Goal: Use online tool/utility: Utilize a website feature to perform a specific function

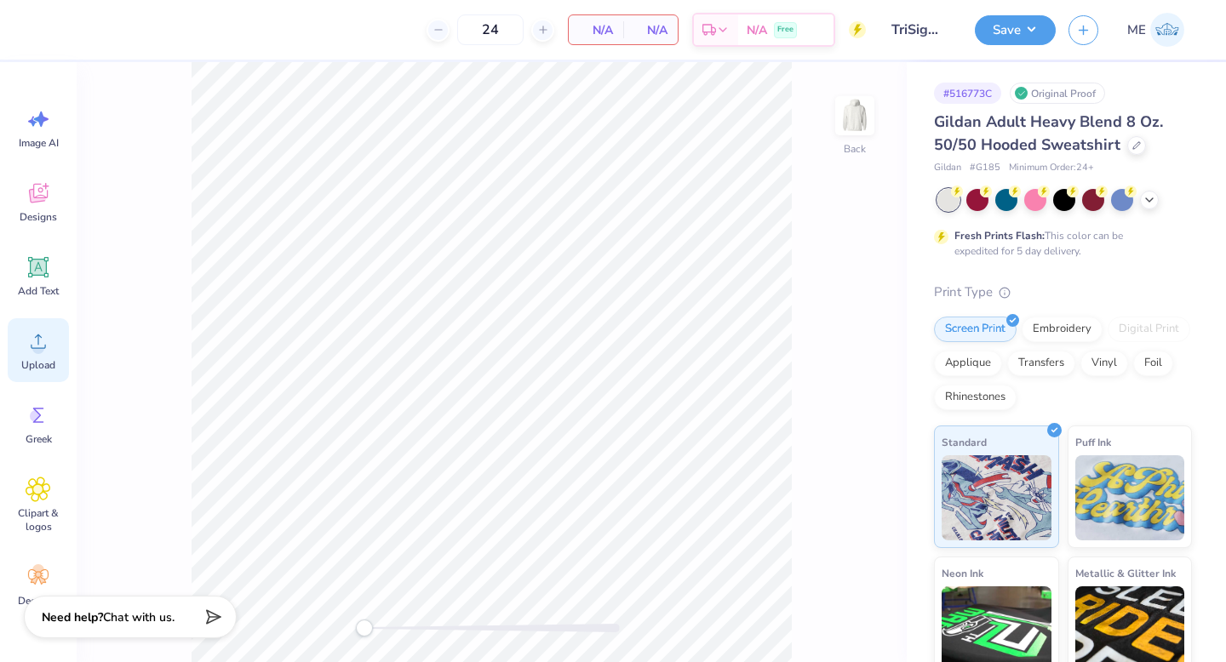
click at [31, 344] on icon at bounding box center [39, 342] width 26 height 26
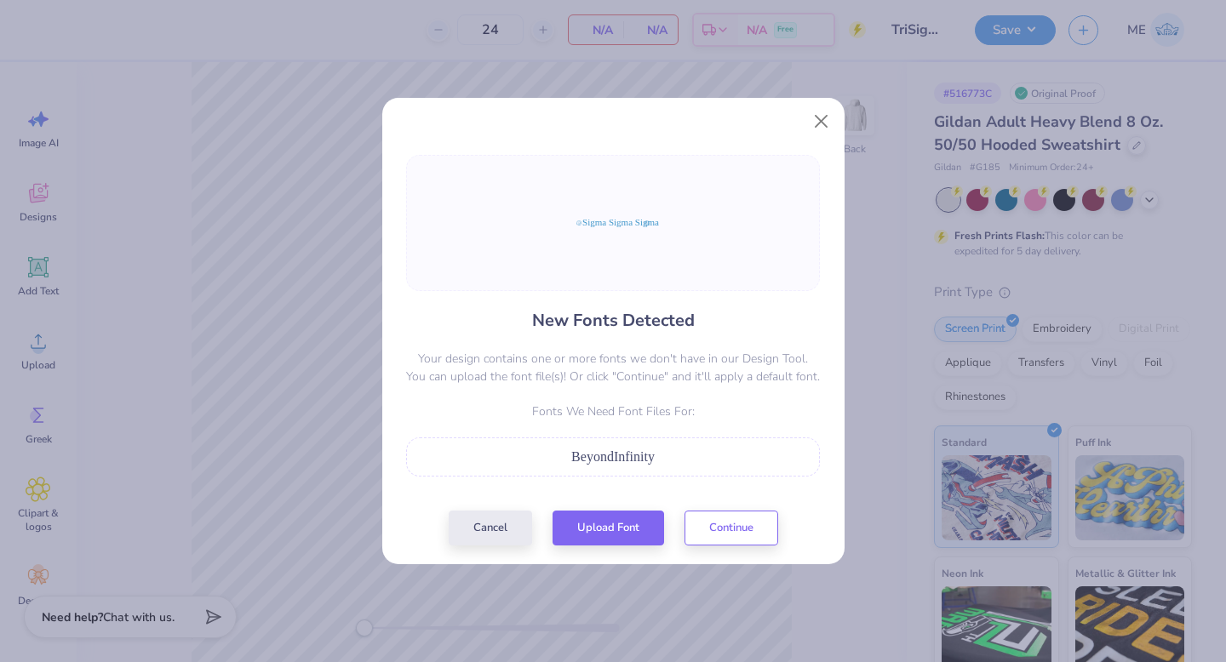
click at [624, 508] on div "New Fonts Detected Your design contains one or more fonts we don't have in our …" at bounding box center [613, 350] width 424 height 391
click at [627, 521] on button "Upload Font" at bounding box center [608, 524] width 112 height 35
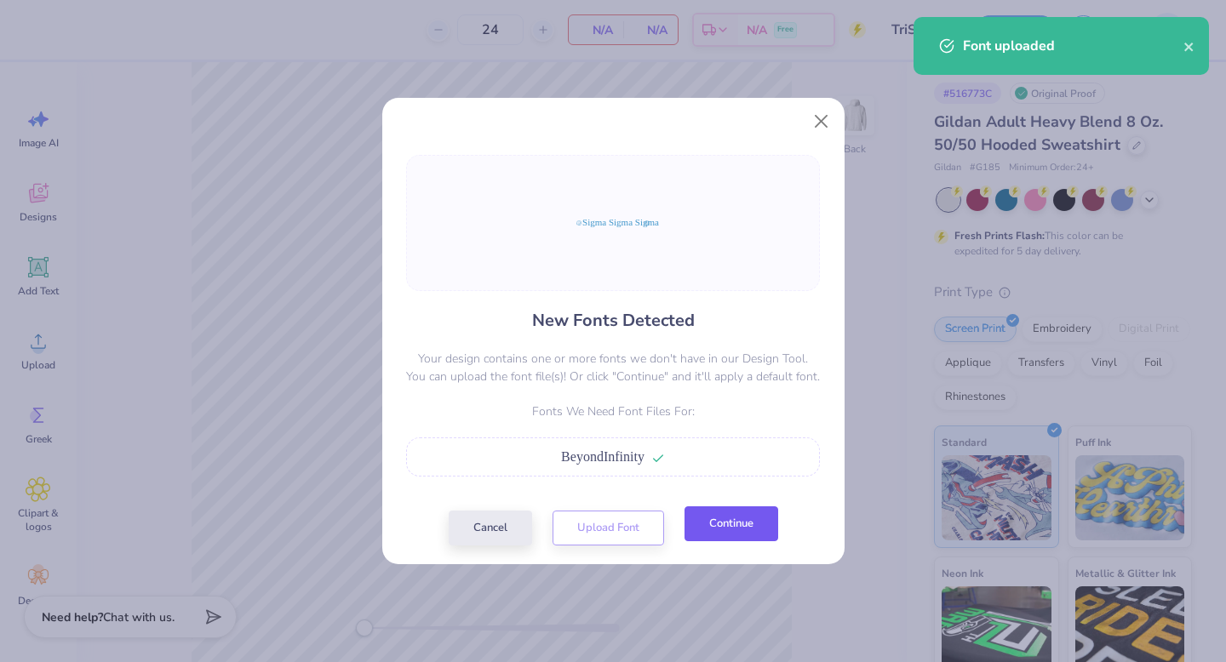
click at [717, 538] on button "Continue" at bounding box center [731, 524] width 94 height 35
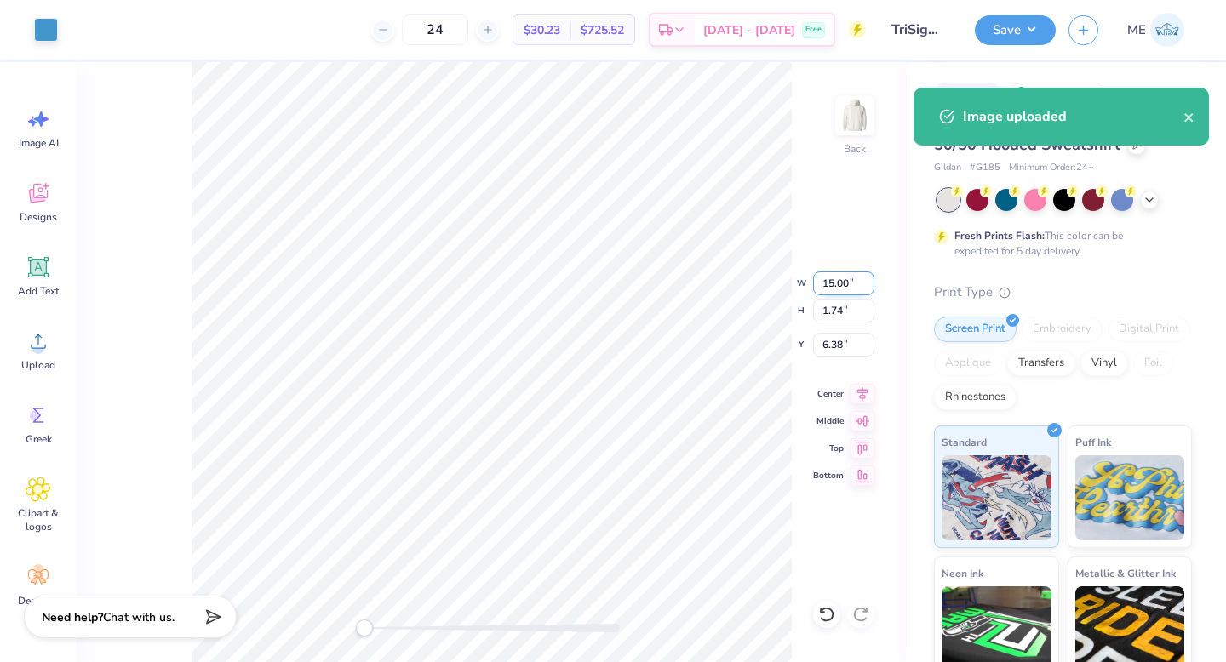
click at [838, 287] on input "15.00" at bounding box center [843, 284] width 61 height 24
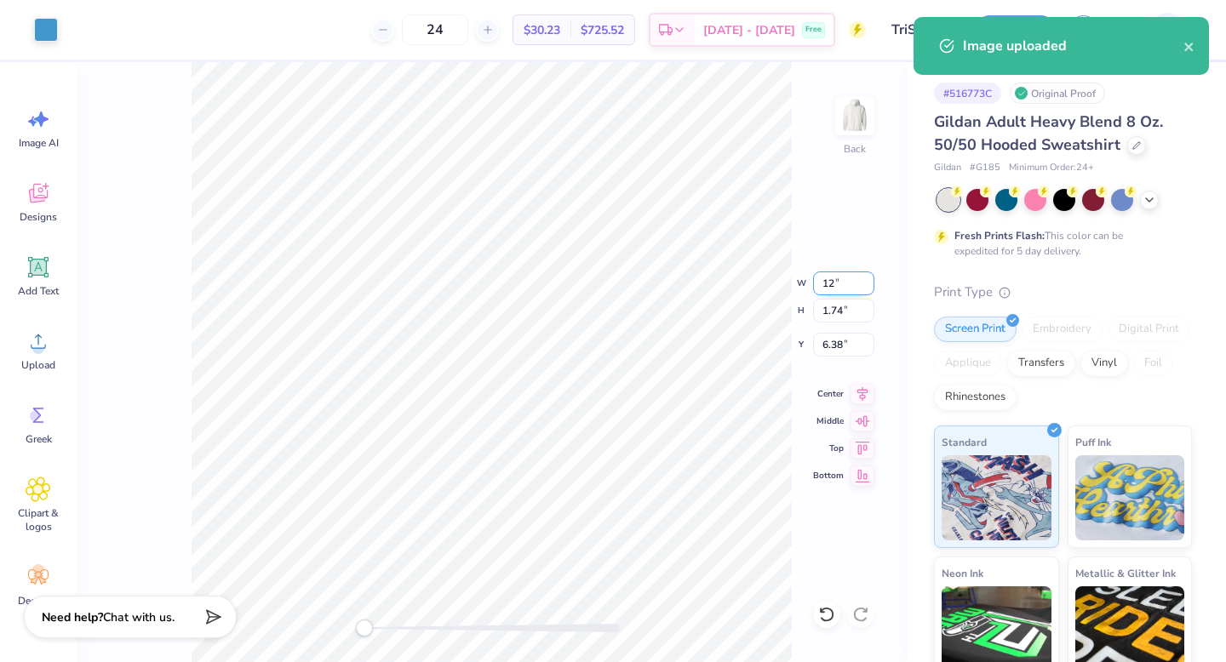
type input "9.60"
type input "1.12"
type input "6.68"
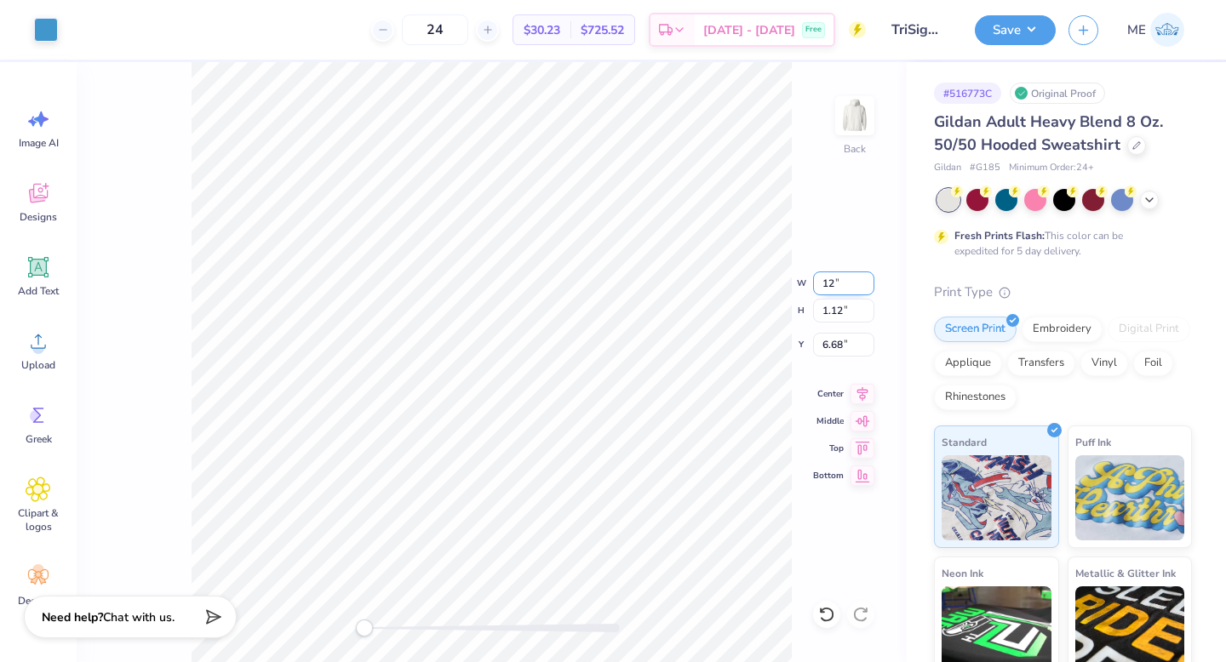
type input "15.00"
type input "1.74"
type input "6.38"
type input "9.60"
type input "1.12"
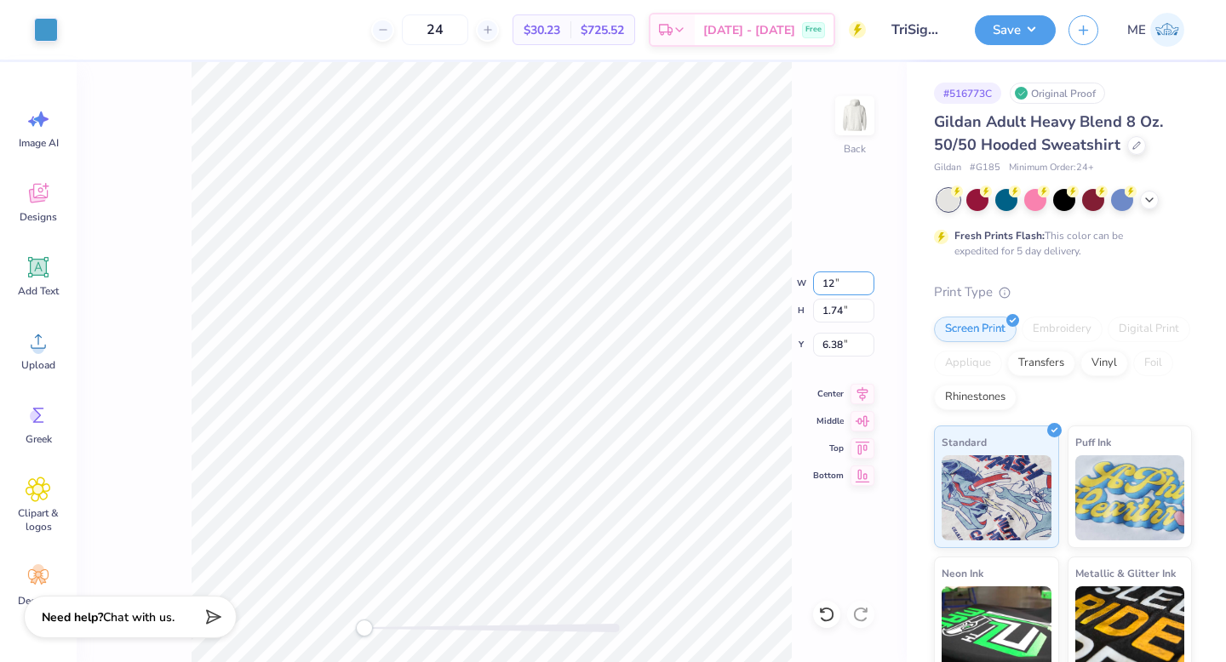
type input "6.68"
click at [865, 392] on icon at bounding box center [862, 391] width 24 height 20
click at [840, 278] on input "9.60" at bounding box center [843, 284] width 61 height 24
type input "14.99"
type input "1.74"
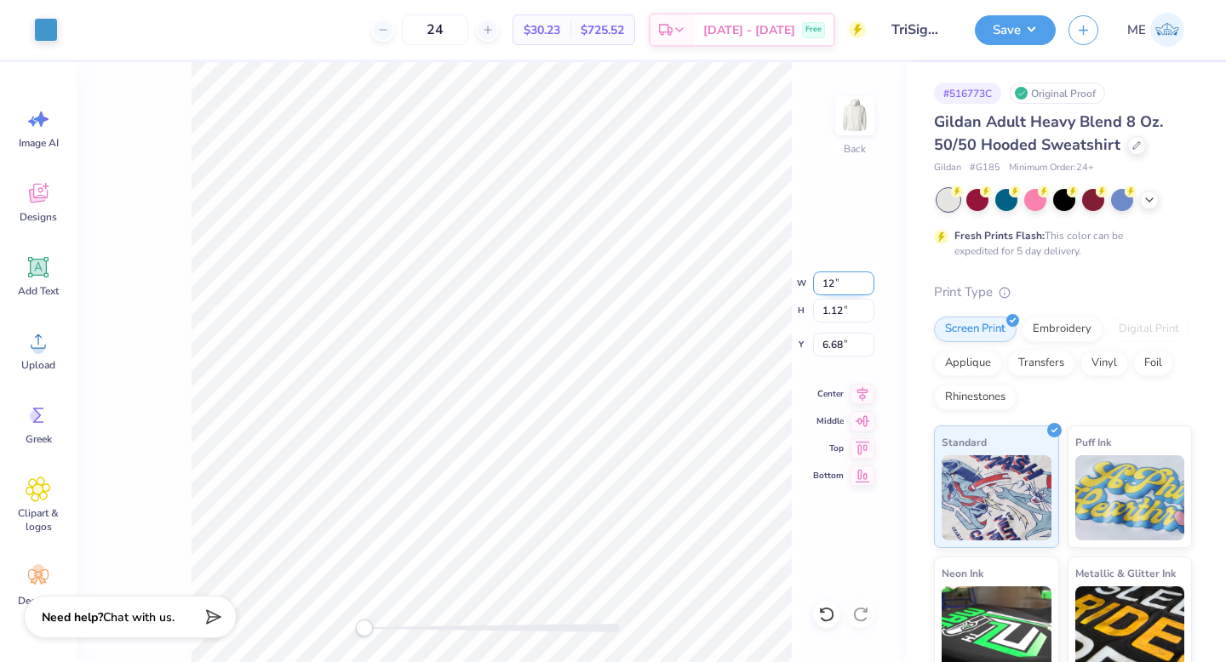
type input "6.39"
type input "9.60"
type input "1.12"
click at [867, 389] on icon at bounding box center [862, 392] width 11 height 14
click at [844, 352] on input "6.68" at bounding box center [843, 345] width 61 height 24
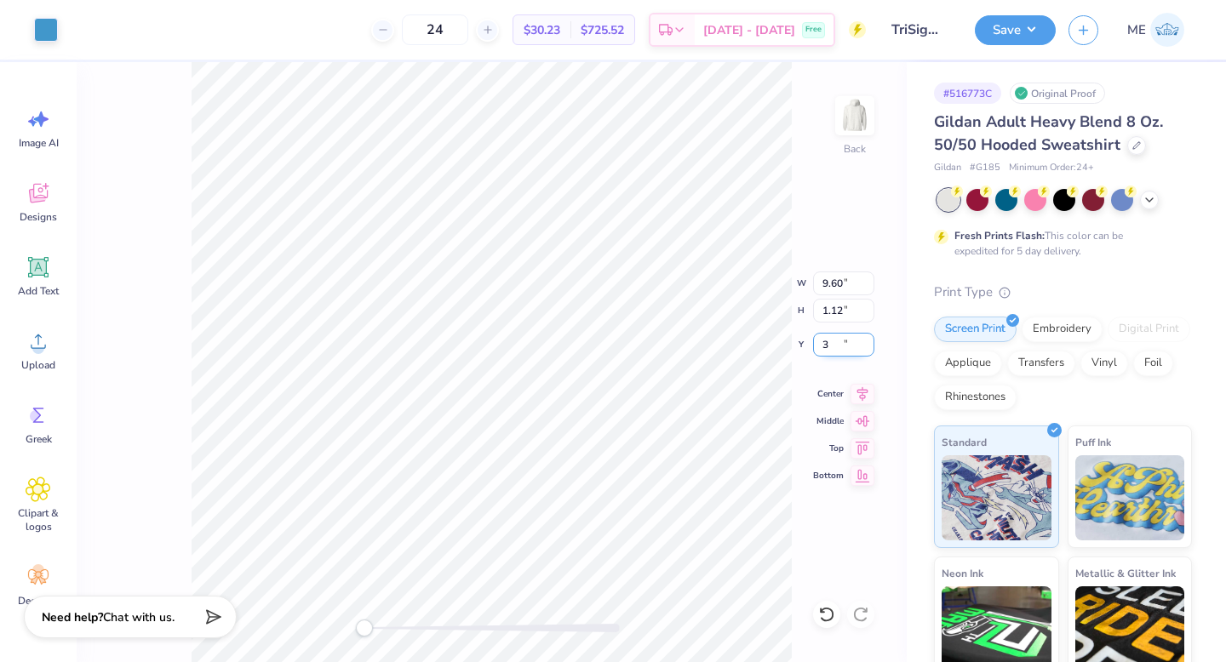
type input "3.00"
click at [866, 115] on img at bounding box center [855, 116] width 68 height 68
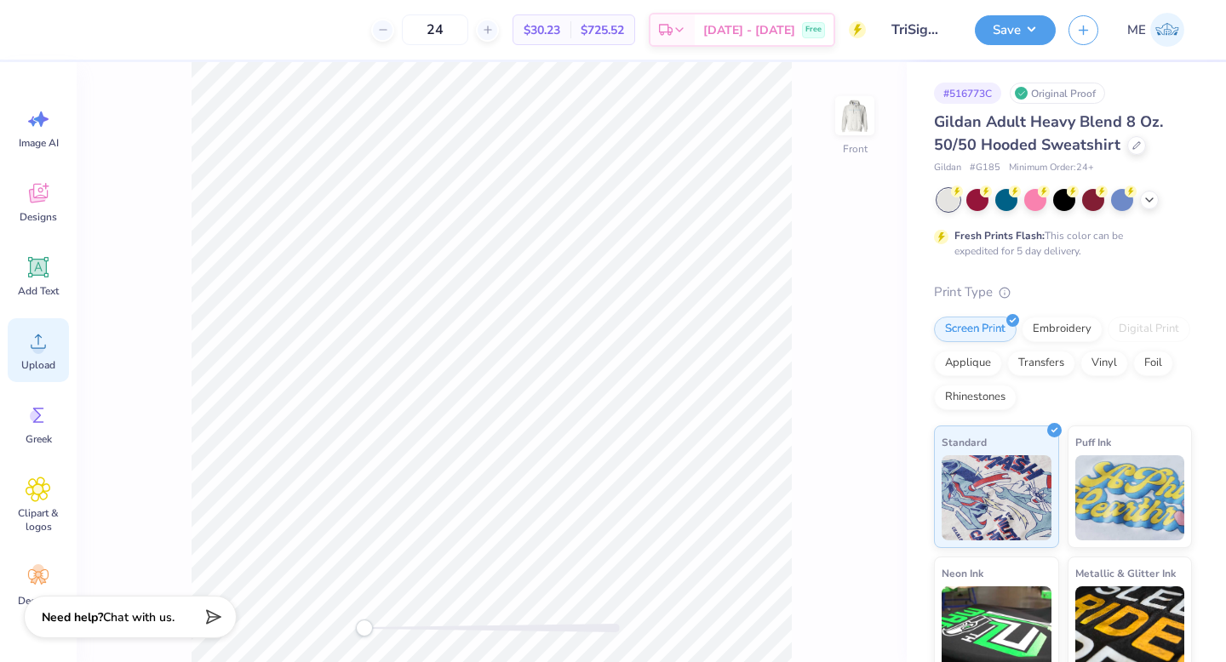
click at [37, 352] on circle at bounding box center [38, 348] width 12 height 12
click at [46, 331] on icon at bounding box center [39, 342] width 26 height 26
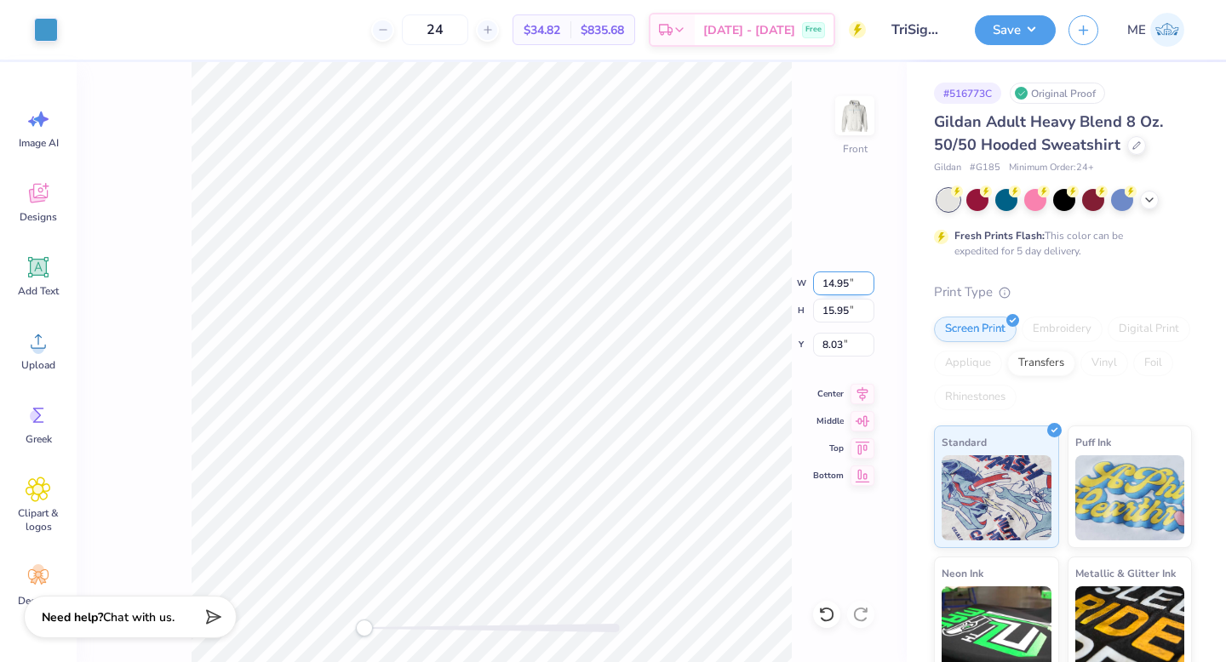
click at [850, 291] on input "14.95" at bounding box center [843, 284] width 61 height 24
type input "9.97"
type input "10.28"
click at [848, 343] on input "10.86" at bounding box center [843, 345] width 61 height 24
type input "6.00"
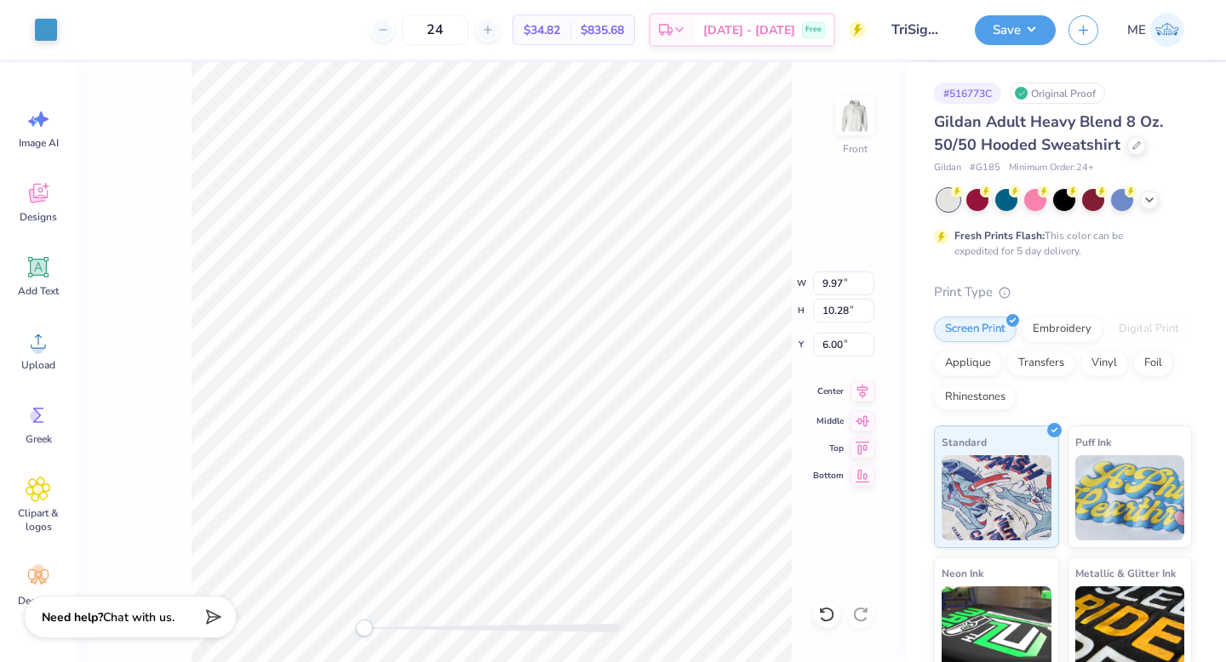
click at [865, 387] on icon at bounding box center [862, 392] width 11 height 14
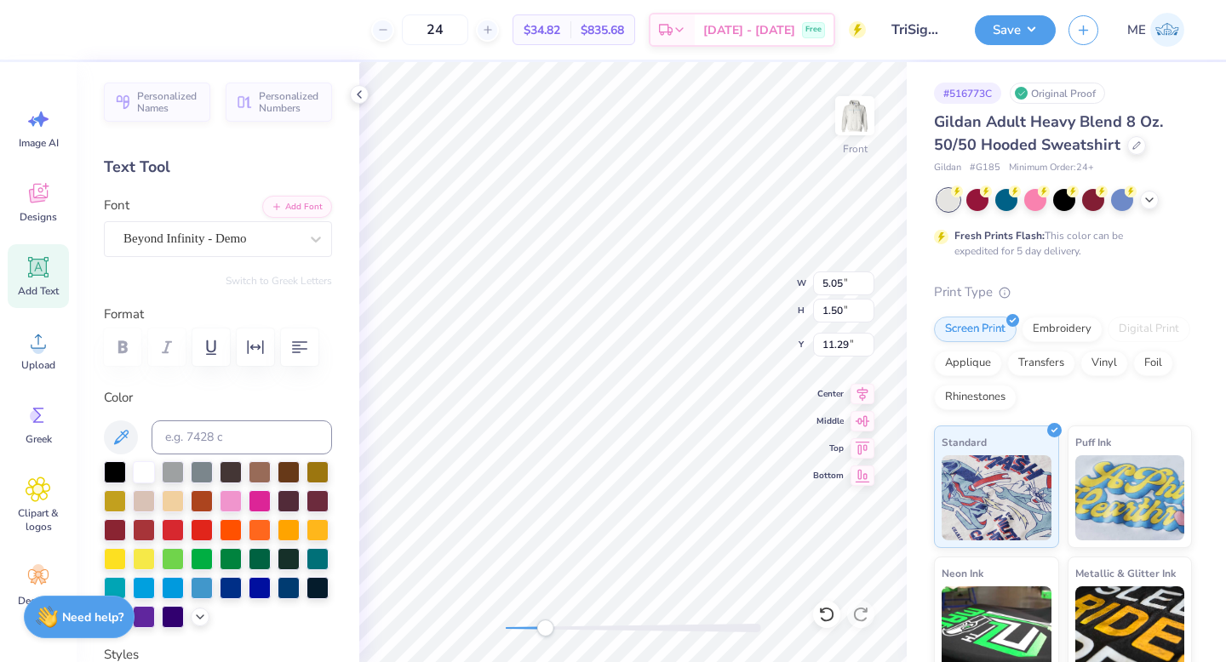
drag, startPoint x: 507, startPoint y: 626, endPoint x: 545, endPoint y: 627, distance: 38.3
click at [545, 627] on div "Accessibility label" at bounding box center [544, 628] width 17 height 17
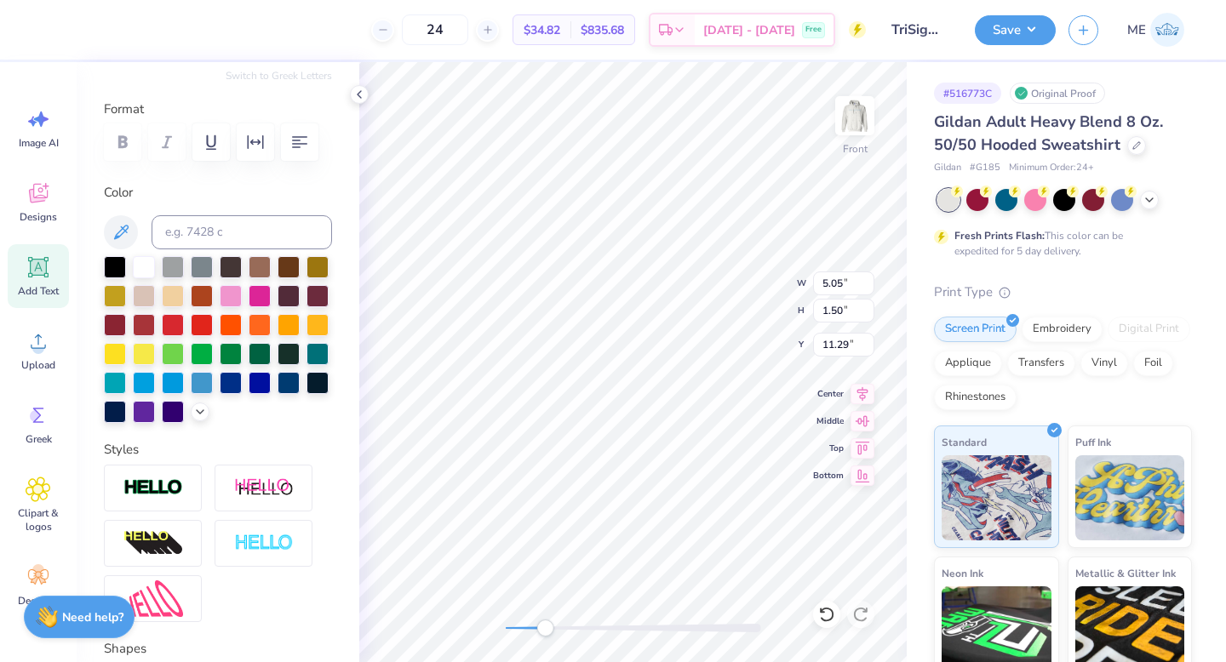
scroll to position [334, 0]
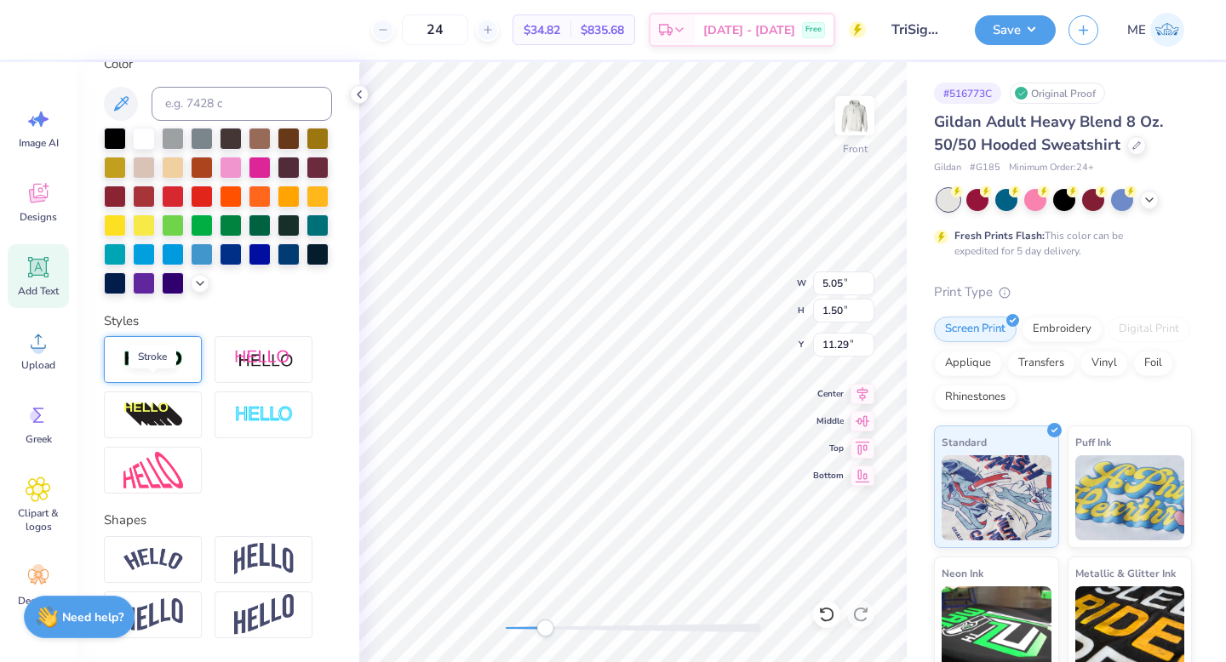
click at [151, 369] on img at bounding box center [153, 360] width 60 height 20
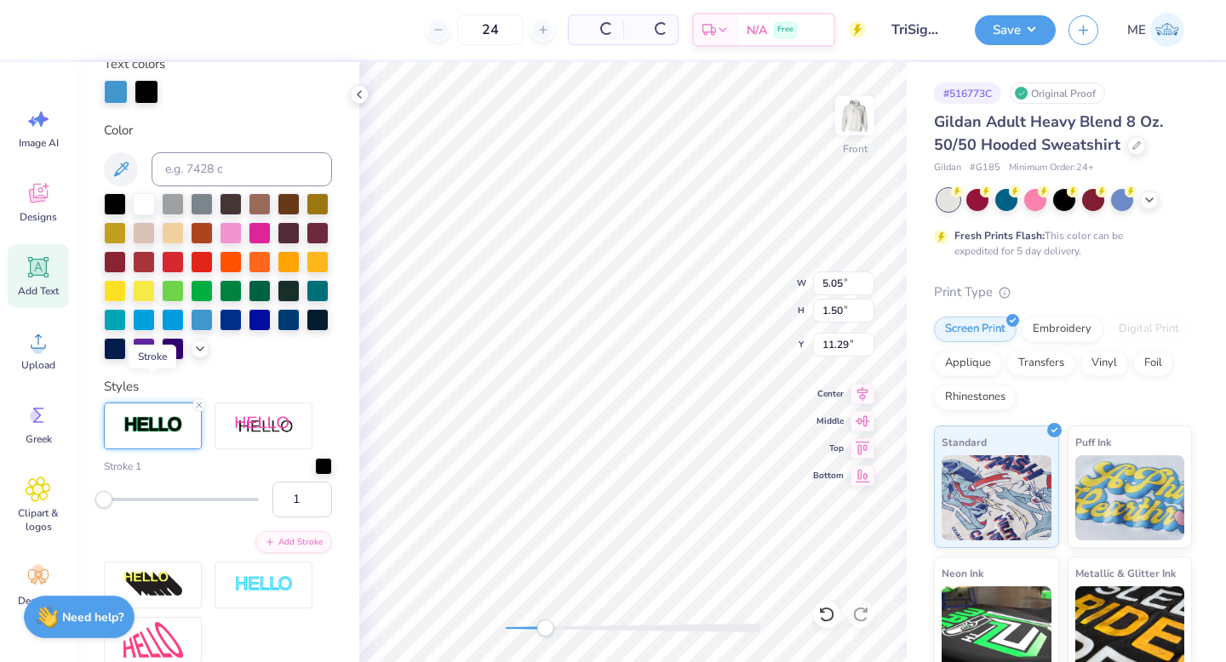
scroll to position [399, 0]
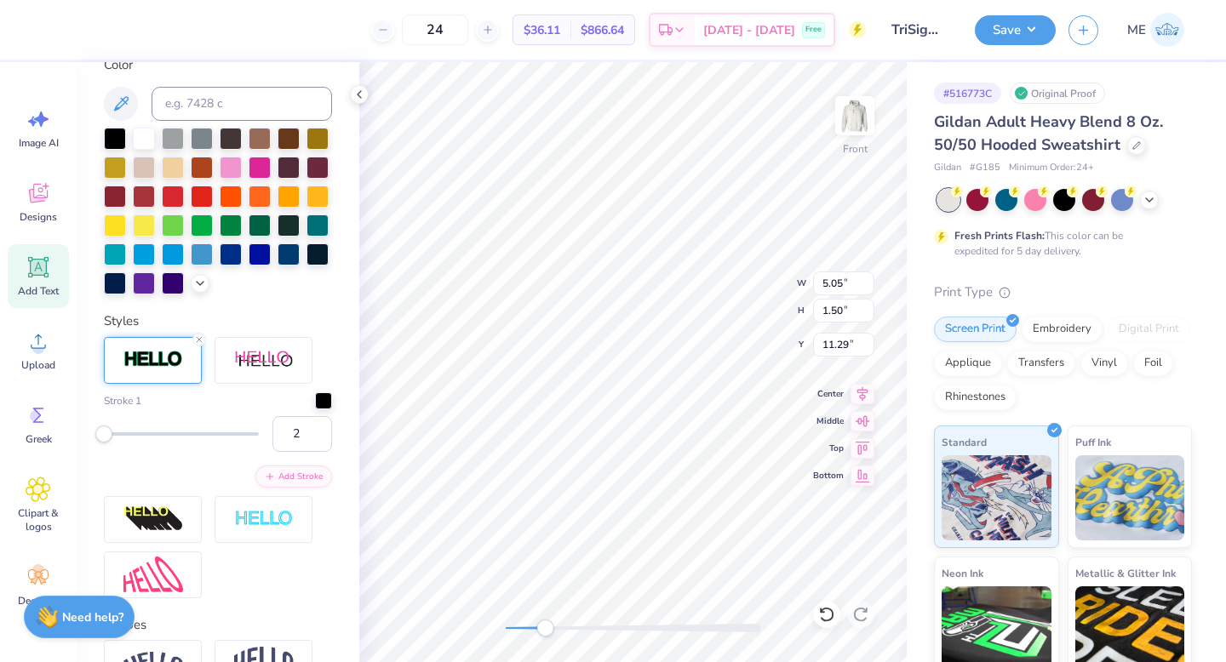
type input "3"
click at [106, 443] on div "Accessibility label" at bounding box center [106, 434] width 17 height 17
type input "1"
click at [102, 443] on div "Accessibility label" at bounding box center [103, 434] width 17 height 17
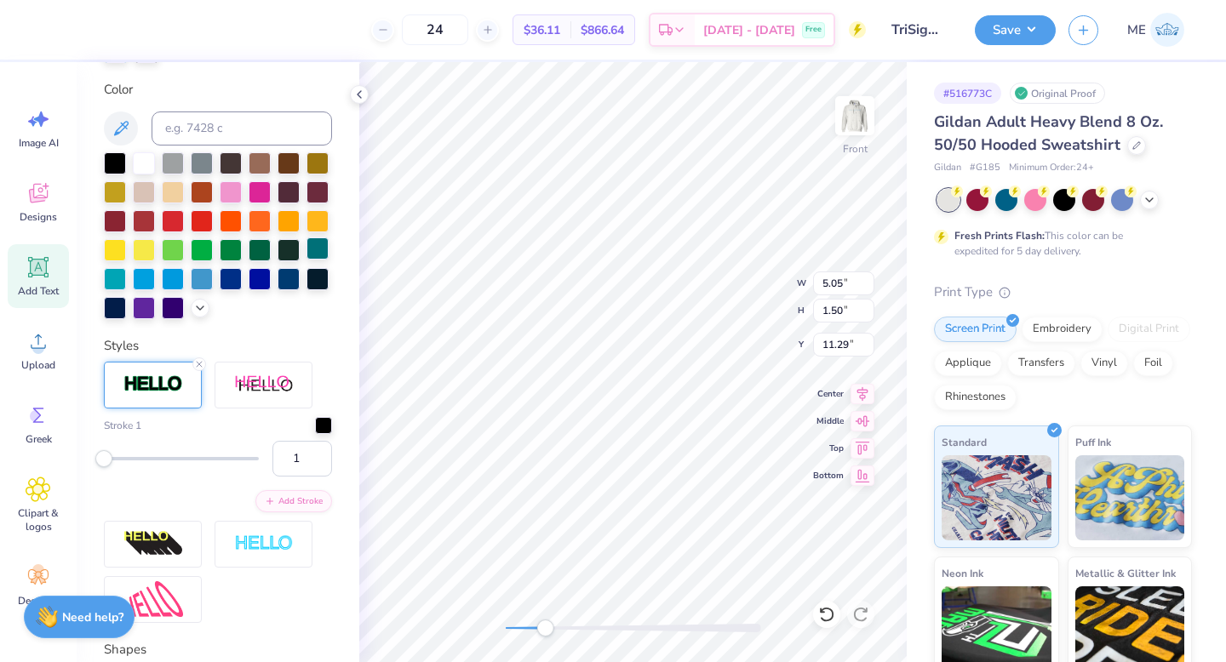
scroll to position [281, 0]
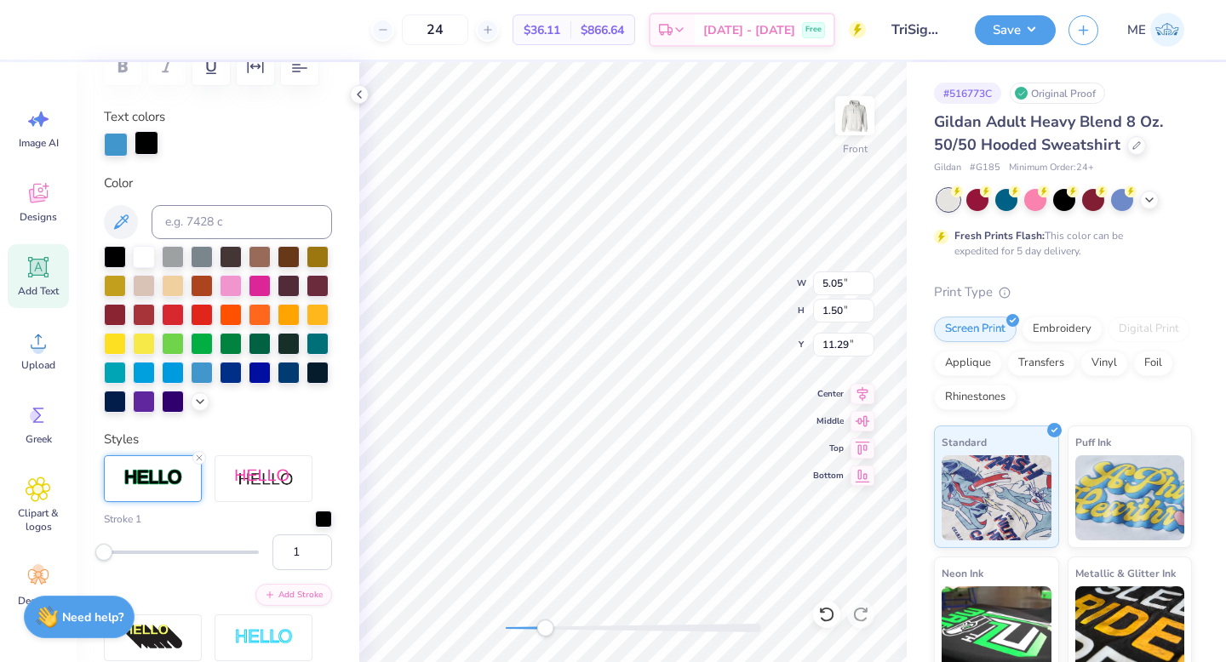
click at [140, 140] on div at bounding box center [147, 143] width 24 height 24
click at [191, 382] on div at bounding box center [202, 371] width 22 height 22
type input "9.63"
type input "10.28"
type input "6.00"
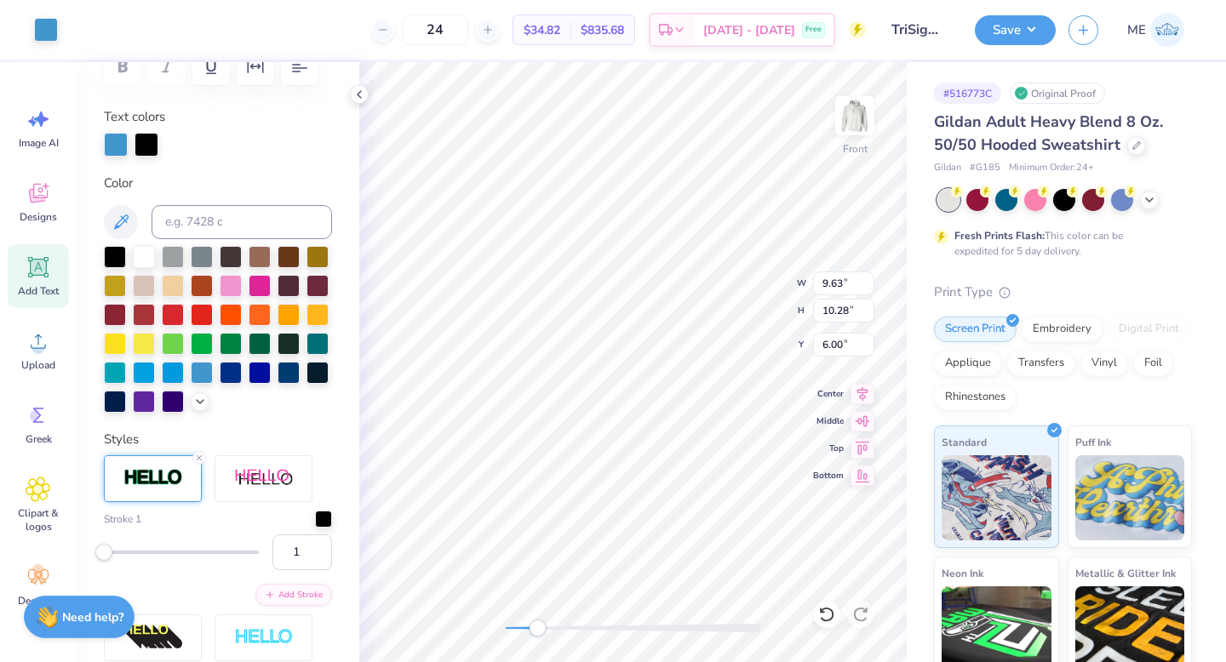
click at [537, 633] on div "Accessibility label" at bounding box center [537, 628] width 17 height 17
type input "4.49"
type input "1.31"
type input "12.31"
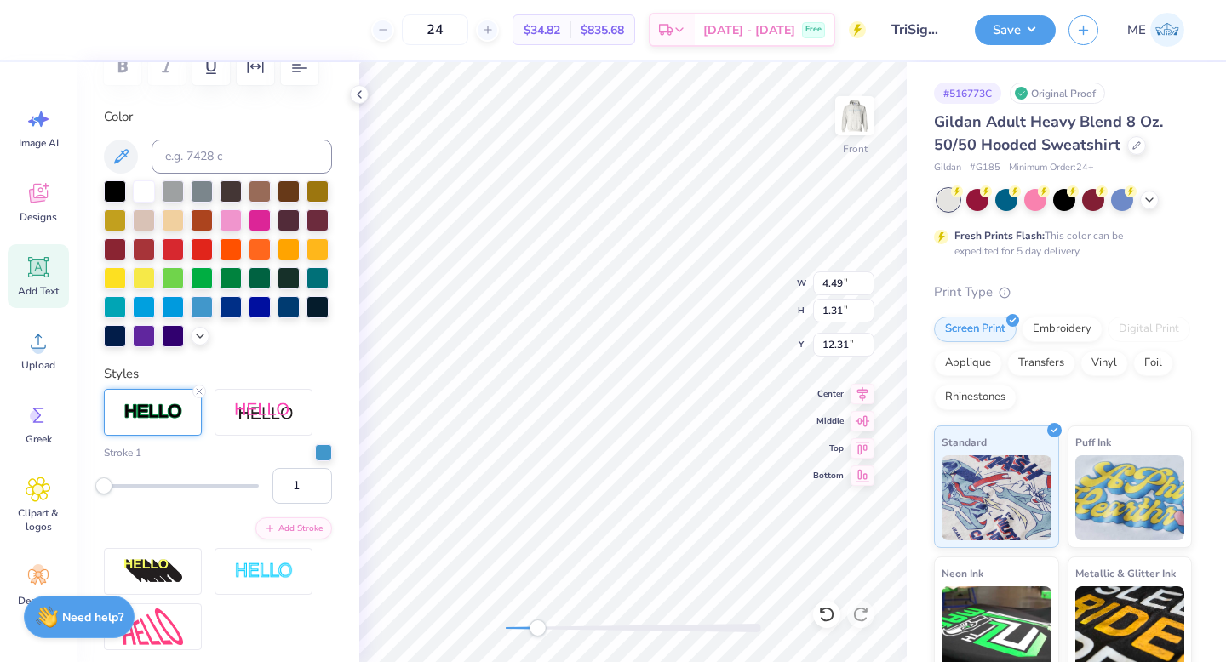
click at [358, 456] on div "Personalized Names Personalized Numbers Text Tool Add Font Font Beyond Infinity…" at bounding box center [218, 362] width 283 height 600
drag, startPoint x: 541, startPoint y: 620, endPoint x: 513, endPoint y: 621, distance: 28.1
click at [513, 621] on div at bounding box center [633, 628] width 255 height 17
type input "9.63"
type input "10.28"
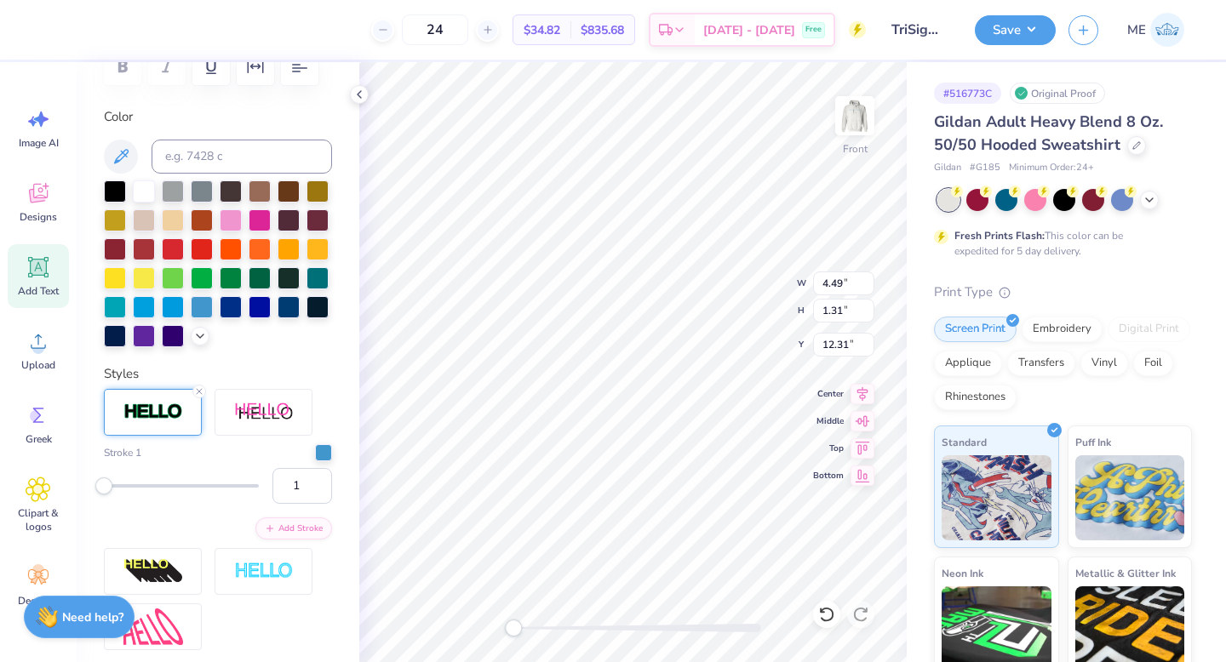
type input "6.00"
type input "4.49"
type input "1.31"
type input "12.31"
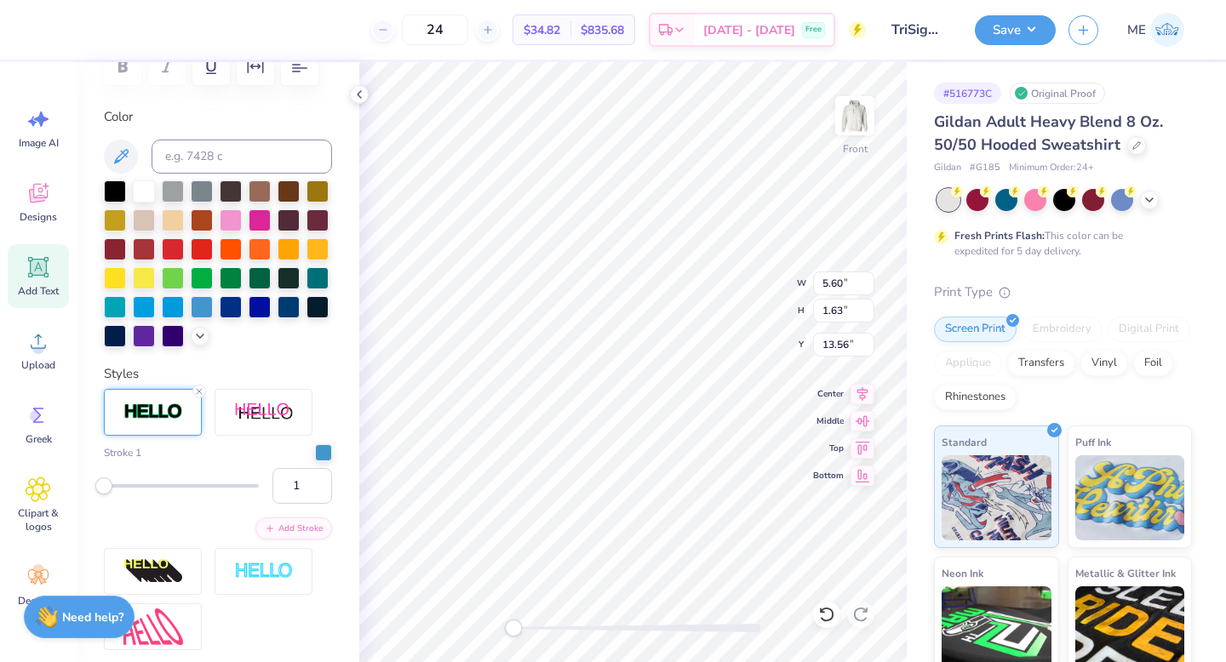
type textarea "Sigma"
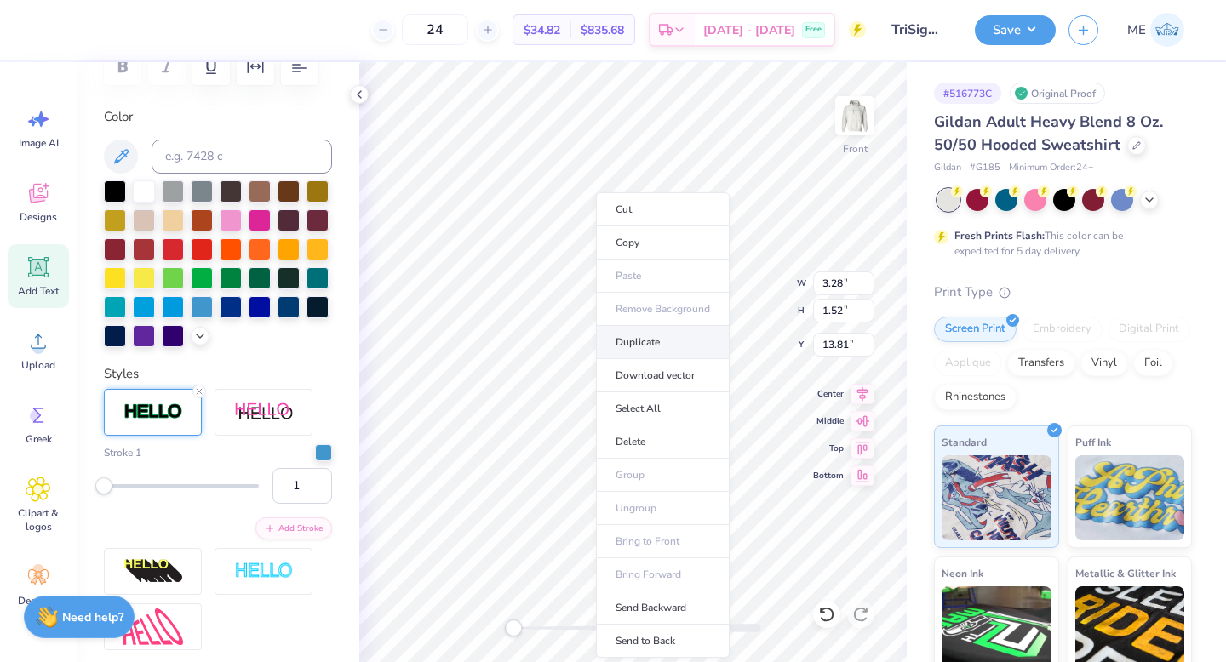
click at [639, 349] on li "Duplicate" at bounding box center [663, 342] width 134 height 33
type input "5.04"
type input "2.32"
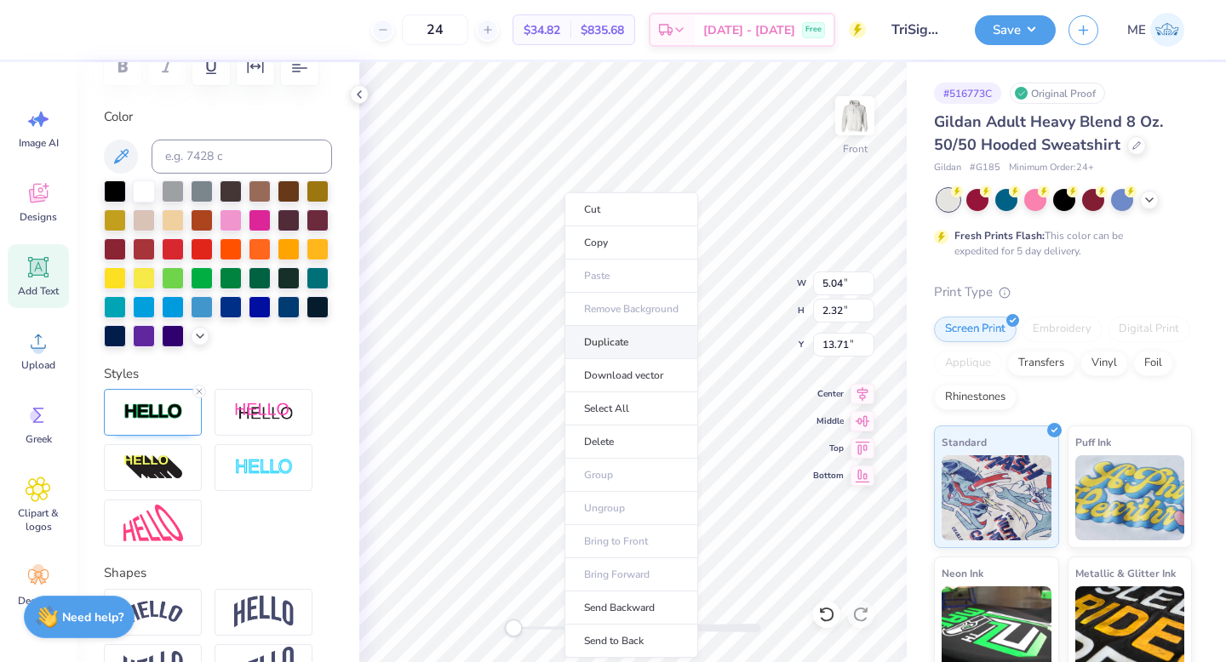
click at [605, 349] on li "Duplicate" at bounding box center [631, 342] width 134 height 33
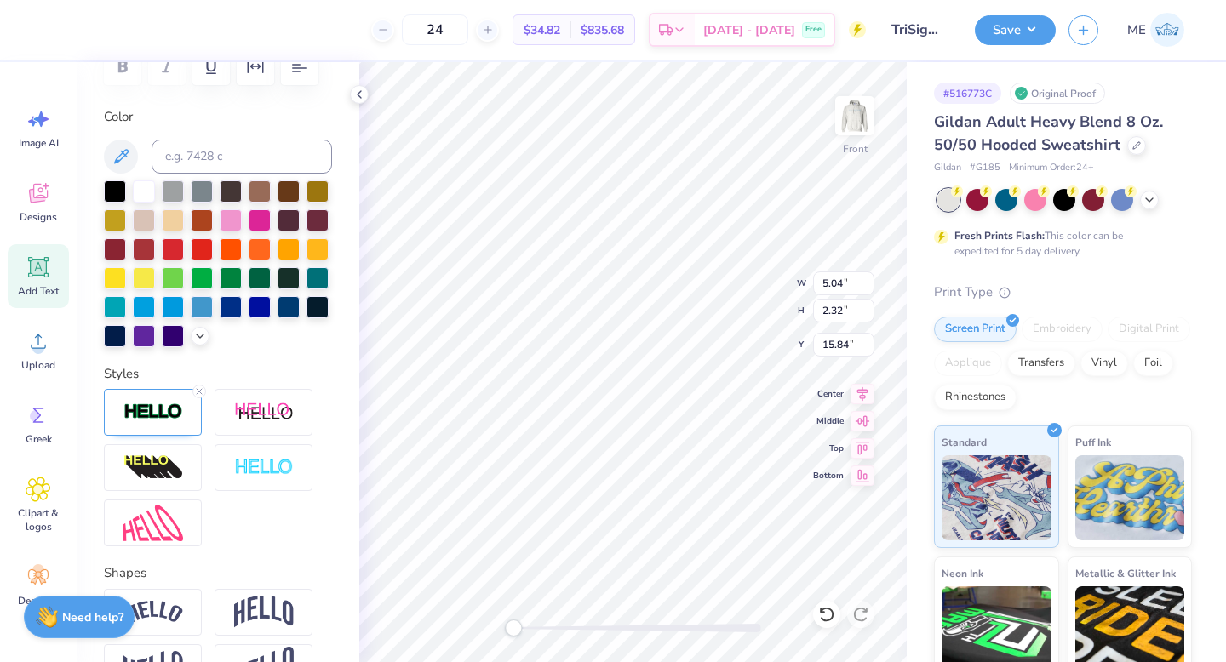
type input "12.71"
type input "4.25"
type input "12.91"
click at [857, 345] on input "6.04" at bounding box center [843, 345] width 61 height 24
type input "6.00"
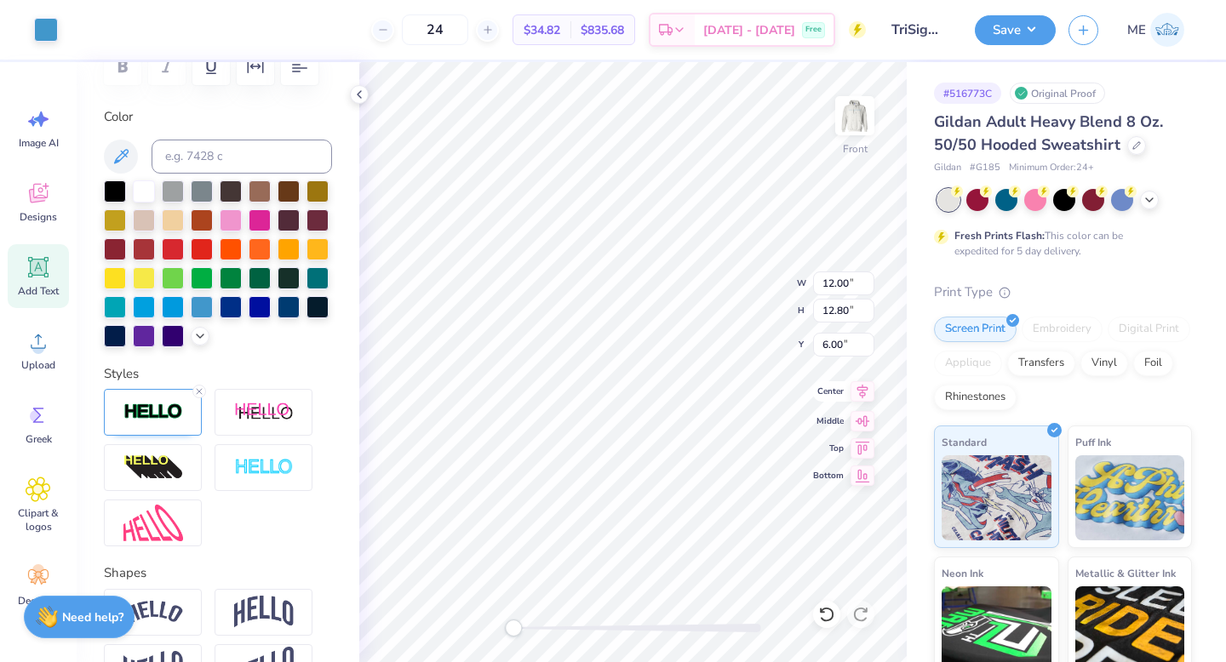
click at [867, 388] on icon at bounding box center [862, 391] width 24 height 20
click at [477, 627] on div "Front" at bounding box center [632, 362] width 547 height 600
click at [1027, 36] on button "Save" at bounding box center [1015, 28] width 81 height 30
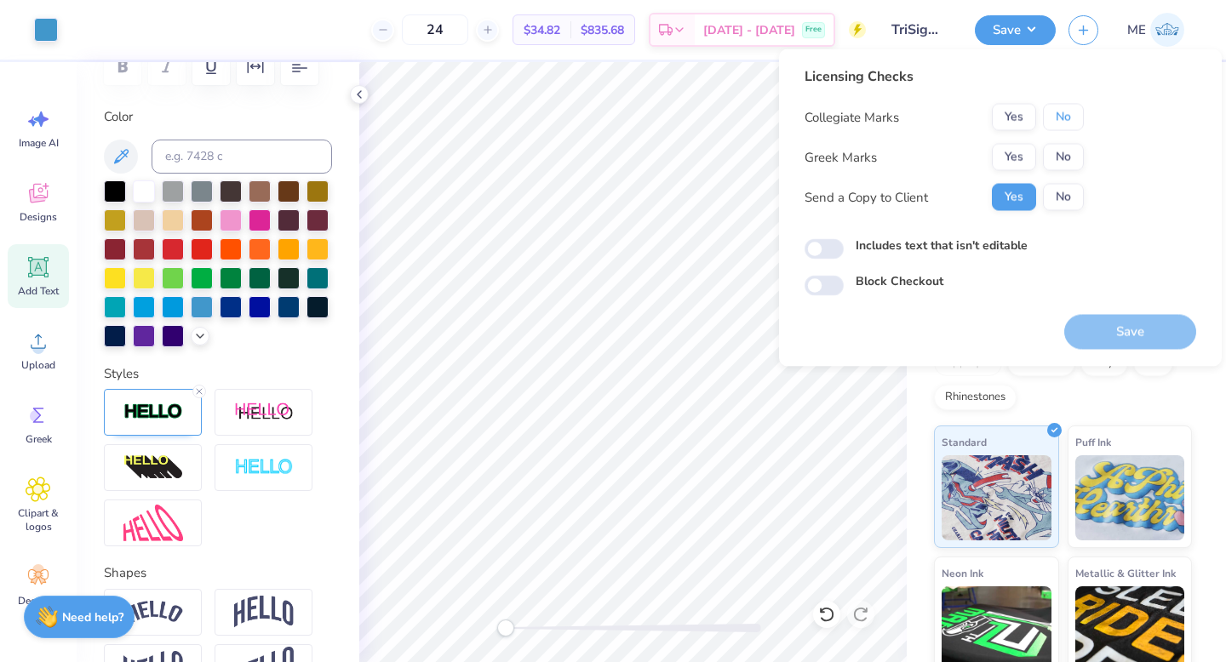
click at [1051, 104] on button "No" at bounding box center [1063, 117] width 41 height 27
click at [1016, 147] on button "Yes" at bounding box center [1014, 157] width 44 height 27
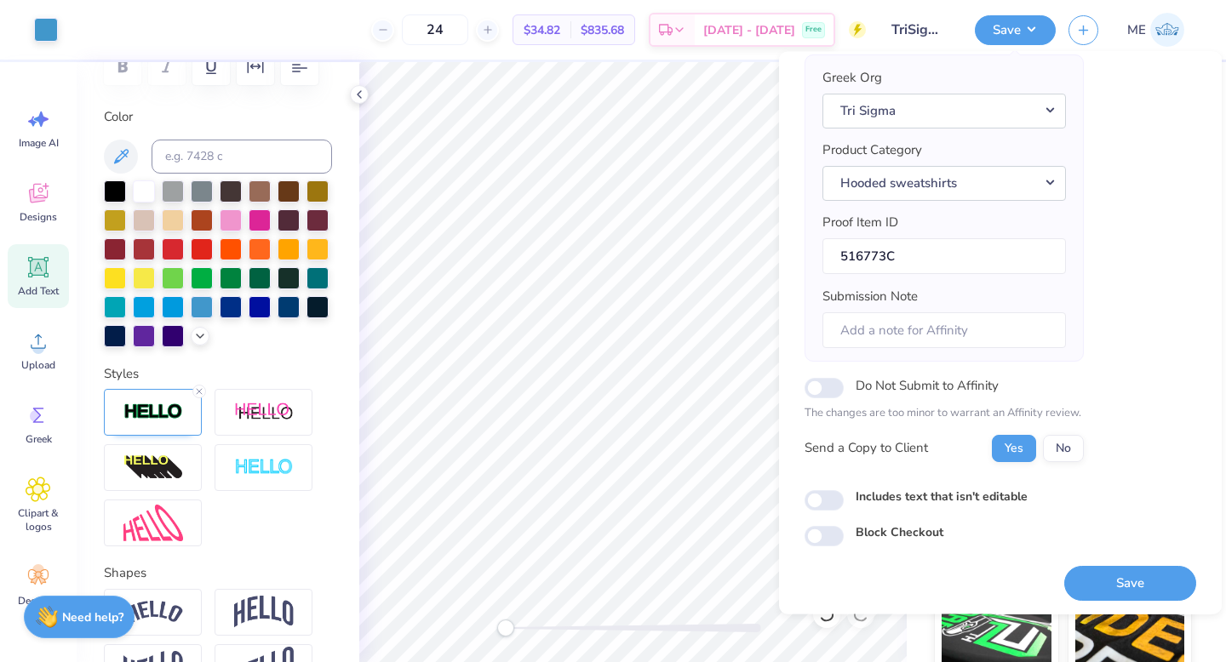
scroll to position [134, 0]
click at [1075, 564] on button "Save" at bounding box center [1130, 581] width 132 height 35
